Goal: Task Accomplishment & Management: Manage account settings

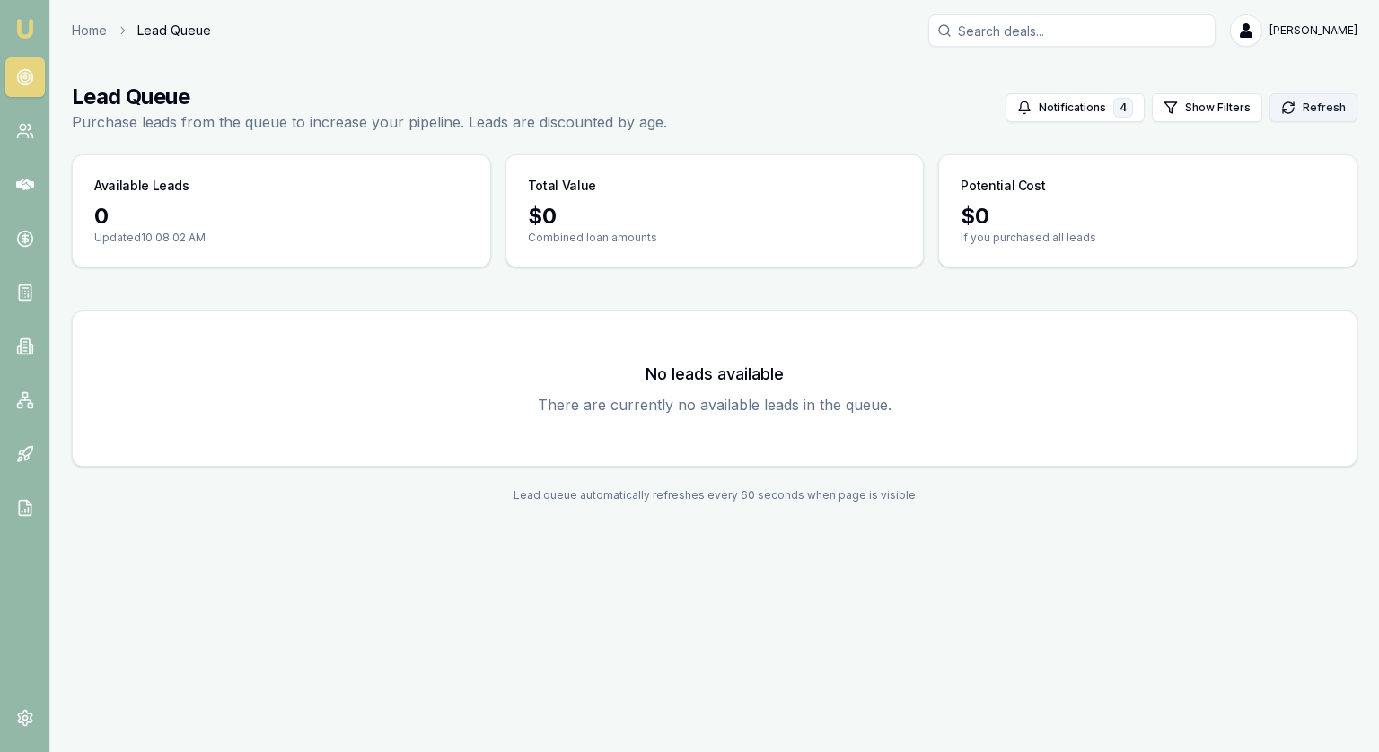
click at [1322, 109] on button "Refresh" at bounding box center [1314, 107] width 88 height 29
click at [1314, 109] on button "Refresh" at bounding box center [1314, 107] width 88 height 29
click at [1338, 108] on button "Refresh" at bounding box center [1314, 107] width 88 height 29
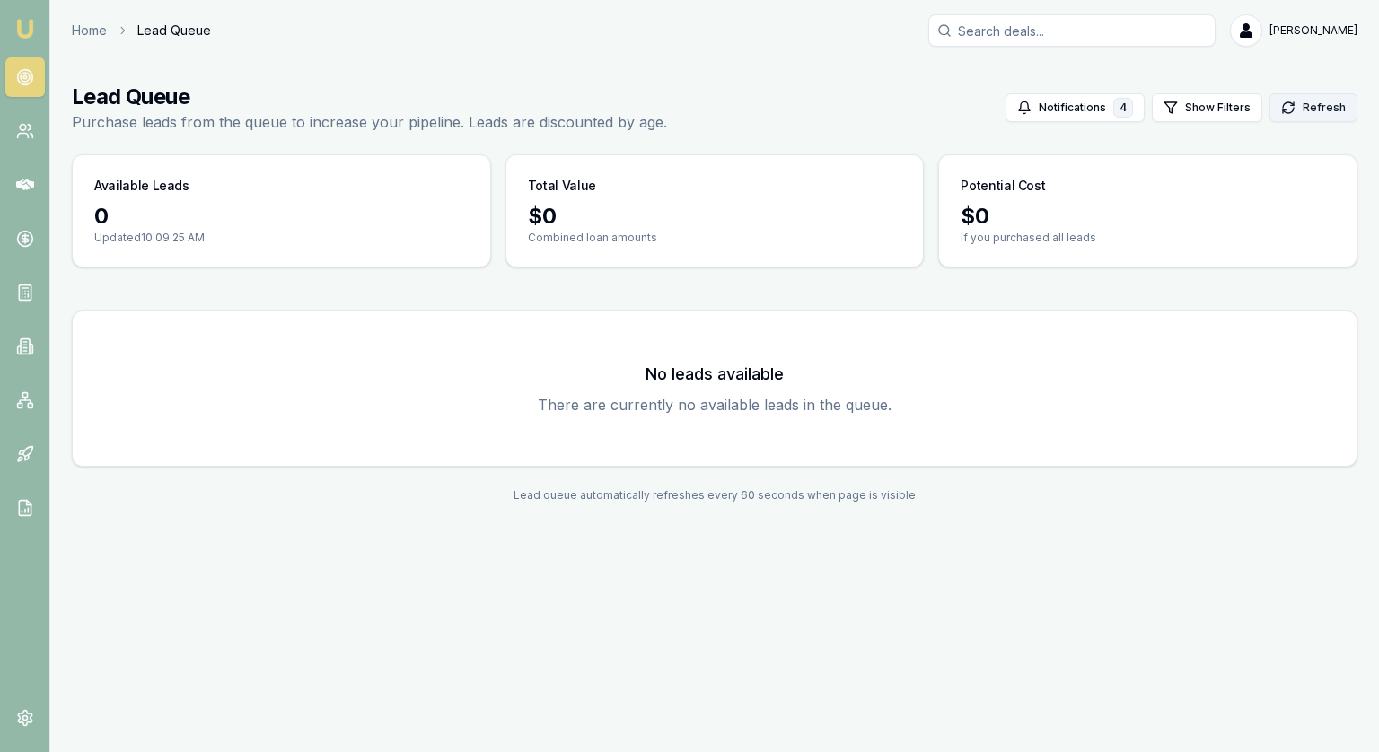
click at [1338, 108] on button "Refresh" at bounding box center [1314, 107] width 88 height 29
click at [1358, 105] on main "Lead Queue Purchase leads from the queue to increase your pipeline. Leads are d…" at bounding box center [714, 292] width 1329 height 463
click at [1322, 118] on button "Refresh" at bounding box center [1314, 107] width 88 height 29
click at [1314, 103] on button "Refresh" at bounding box center [1314, 107] width 88 height 29
click at [1324, 106] on button "Refresh" at bounding box center [1314, 107] width 88 height 29
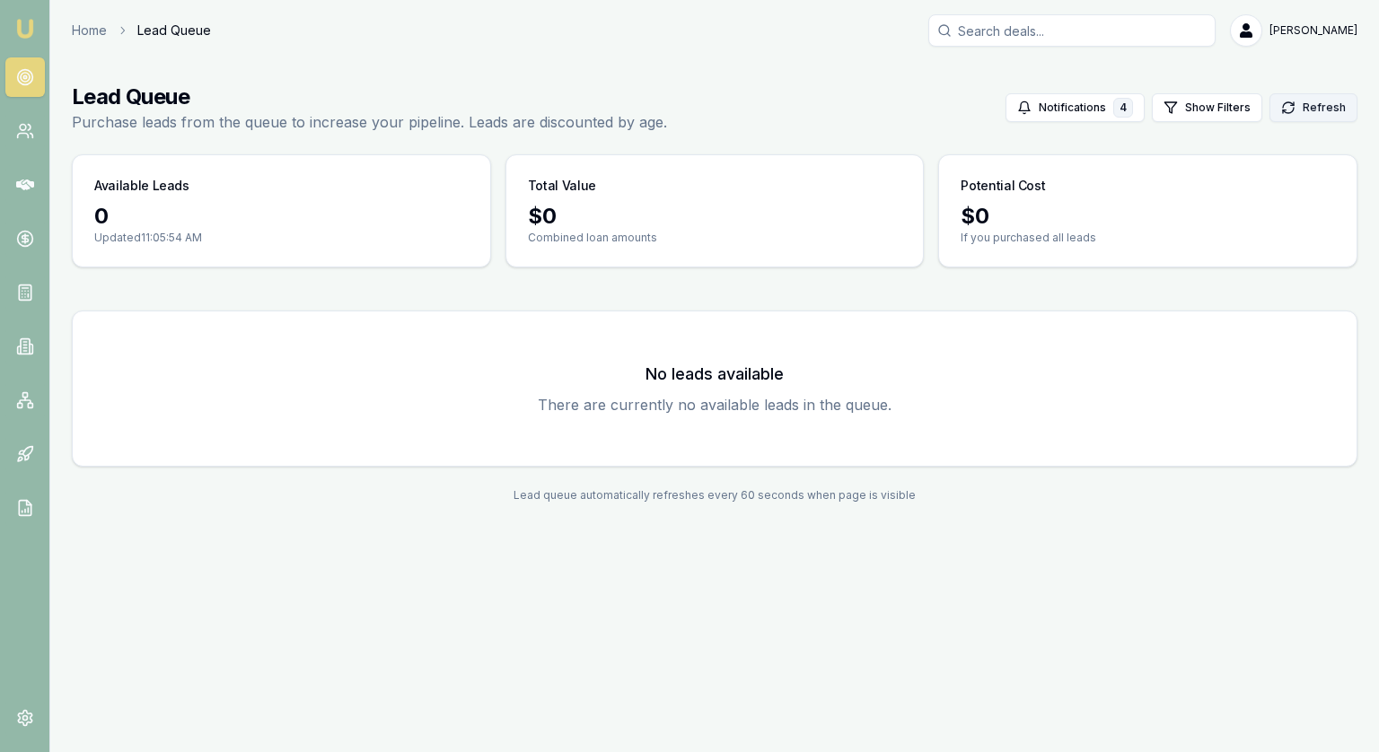
click at [1315, 97] on button "Refresh" at bounding box center [1314, 107] width 88 height 29
click at [1317, 114] on button "Refresh" at bounding box center [1314, 107] width 88 height 29
click at [1324, 115] on button "Refresh" at bounding box center [1314, 107] width 88 height 29
click at [1315, 114] on button "Refresh" at bounding box center [1314, 107] width 88 height 29
click at [1341, 101] on button "Refresh" at bounding box center [1314, 107] width 88 height 29
